Goal: Download file/media

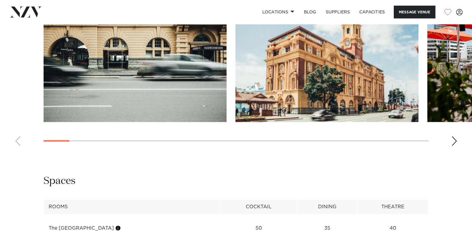
scroll to position [653, 0]
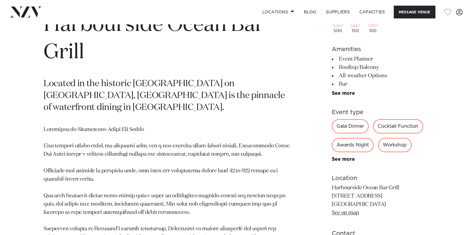
scroll to position [267, 0]
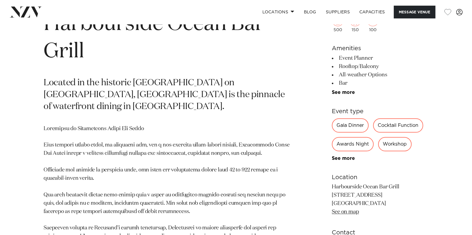
click at [397, 126] on div "Cocktail Function" at bounding box center [398, 125] width 50 height 14
click at [398, 122] on div "Cocktail Function" at bounding box center [398, 125] width 50 height 14
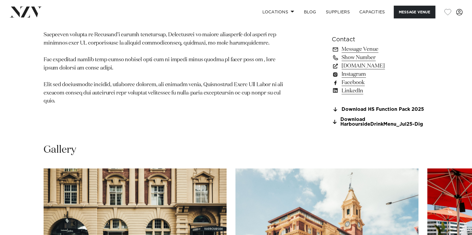
scroll to position [474, 0]
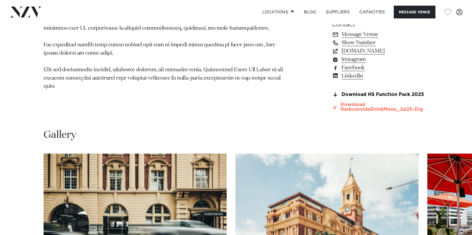
click at [377, 109] on link "Download HarboursideDrinkMenu_Jul25-Dig" at bounding box center [380, 107] width 97 height 10
